Goal: Obtain resource: Download file/media

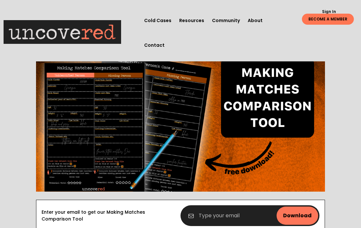
scroll to position [107, 0]
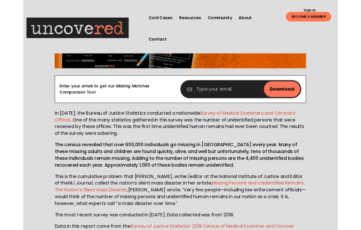
scroll to position [220, 0]
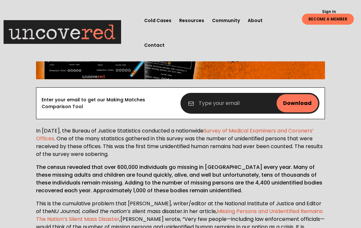
click at [241, 100] on input "email" at bounding box center [250, 103] width 139 height 21
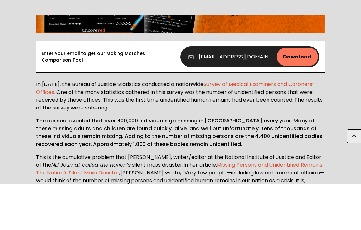
type input "dmlsr1971@gmail.com"
click at [299, 94] on input "Download" at bounding box center [298, 103] width 42 height 18
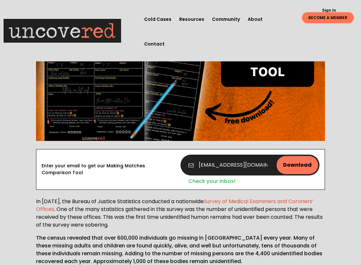
scroll to position [159, 0]
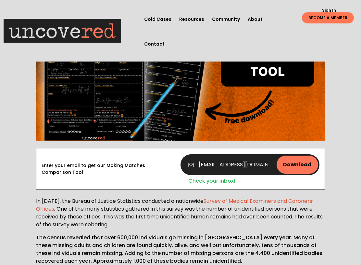
click at [221, 181] on div "Check your inbox!" at bounding box center [253, 179] width 131 height 9
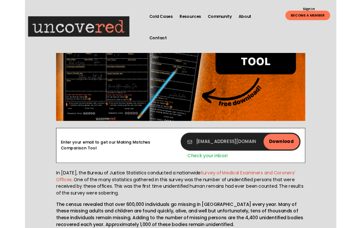
scroll to position [177, 0]
